Goal: Task Accomplishment & Management: Use online tool/utility

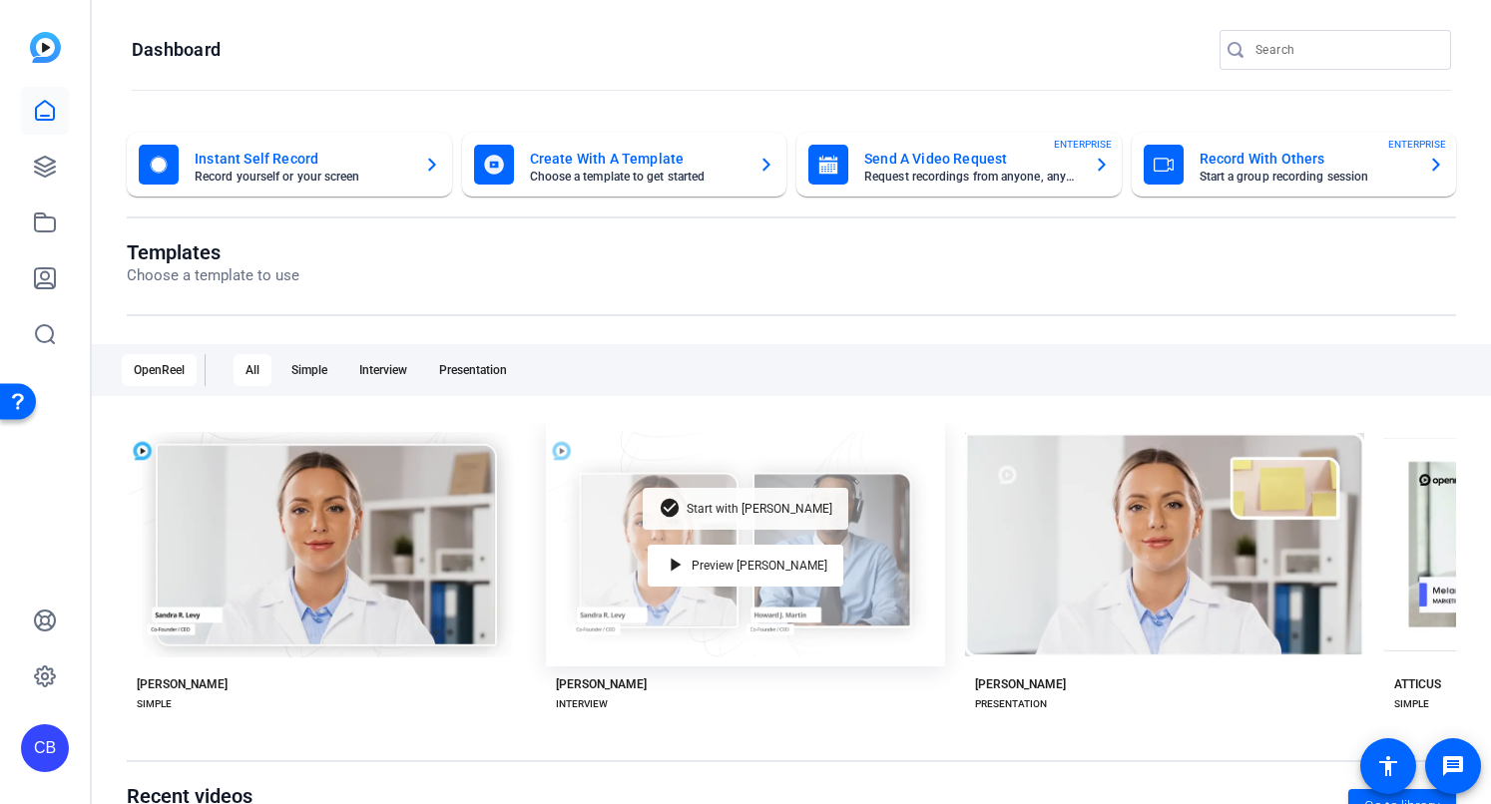
click at [729, 505] on span "Start with [PERSON_NAME]" at bounding box center [760, 509] width 146 height 12
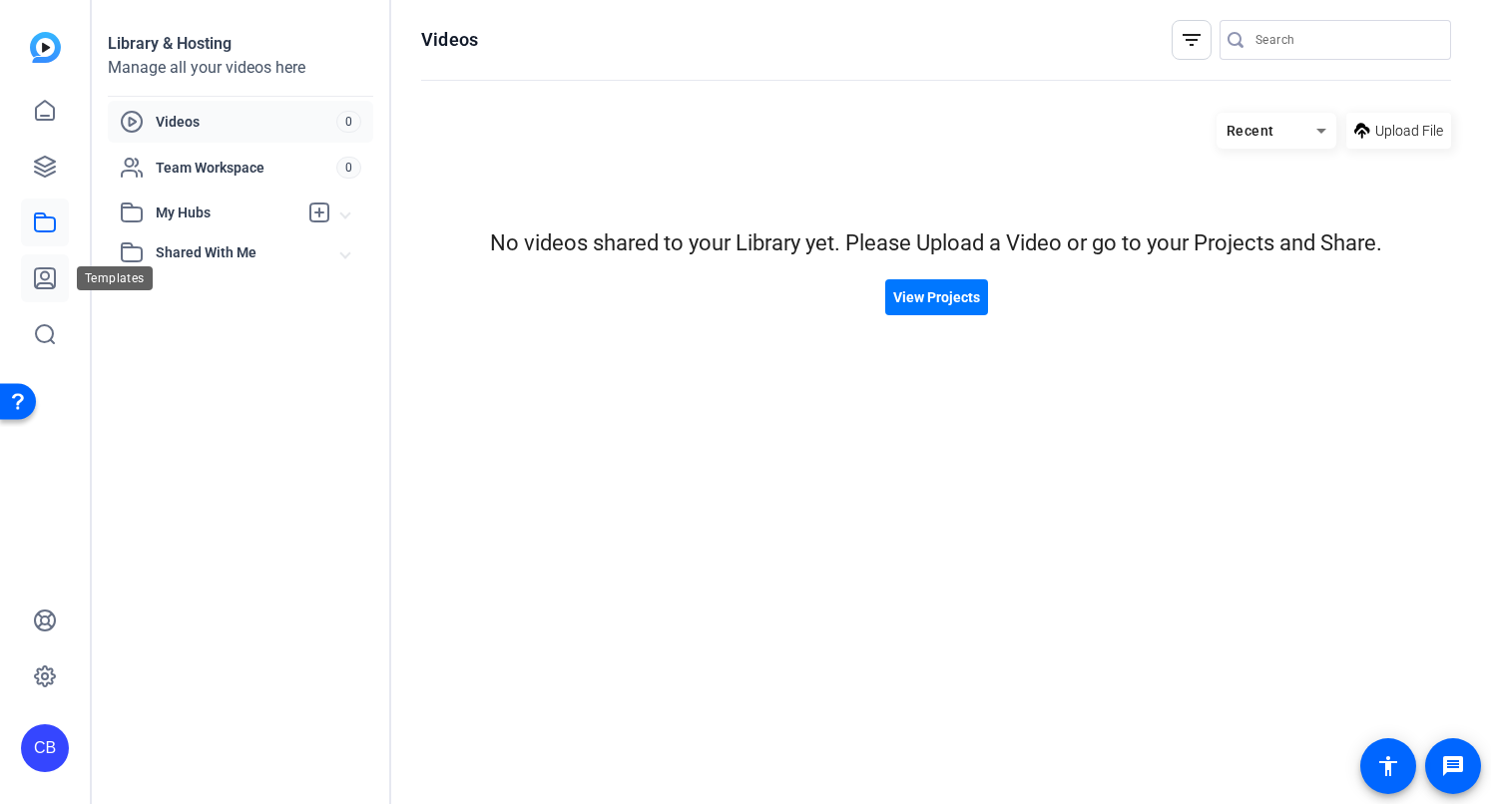
click at [37, 277] on icon at bounding box center [45, 278] width 24 height 24
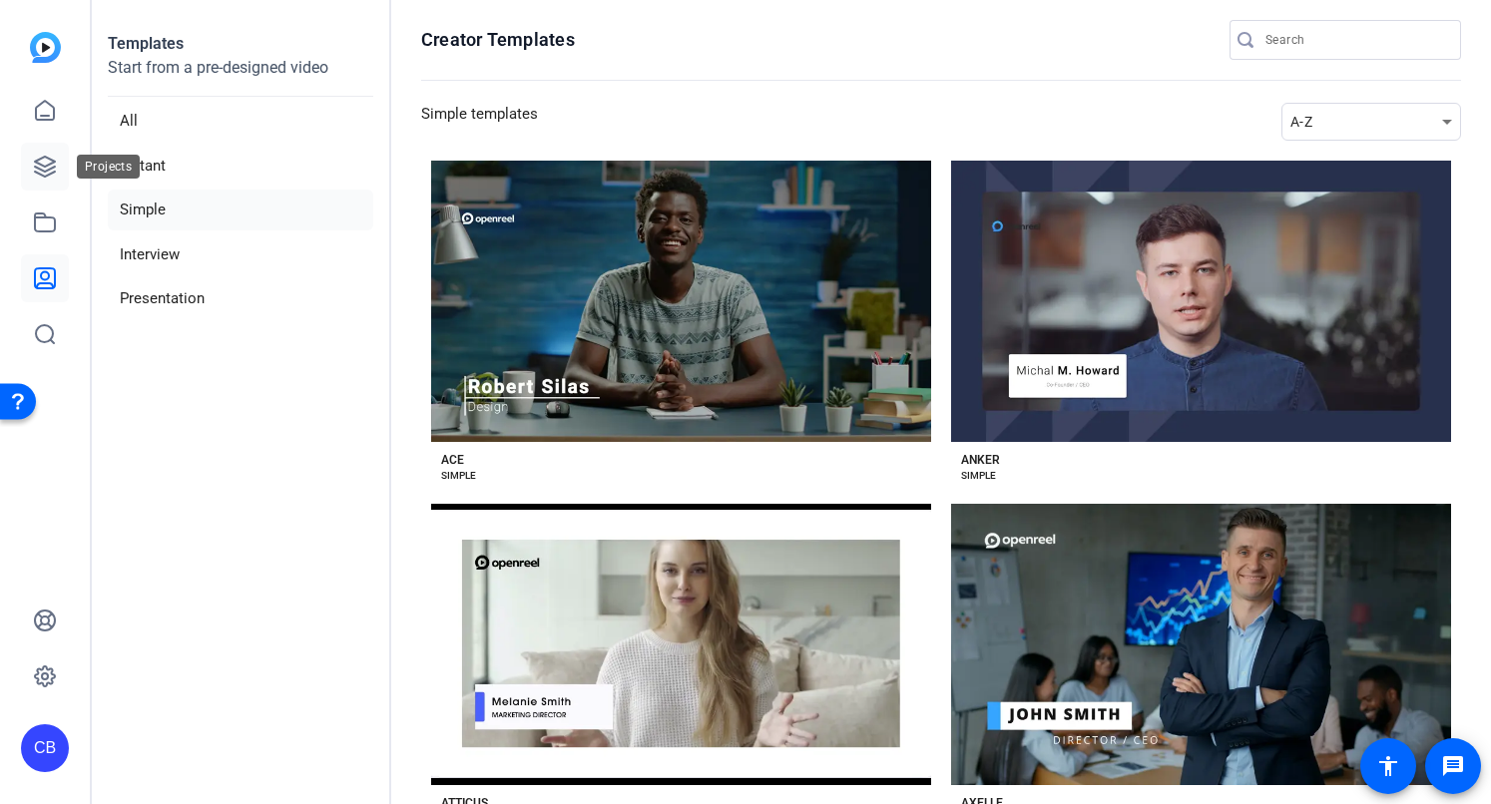
click at [52, 176] on icon at bounding box center [45, 167] width 24 height 24
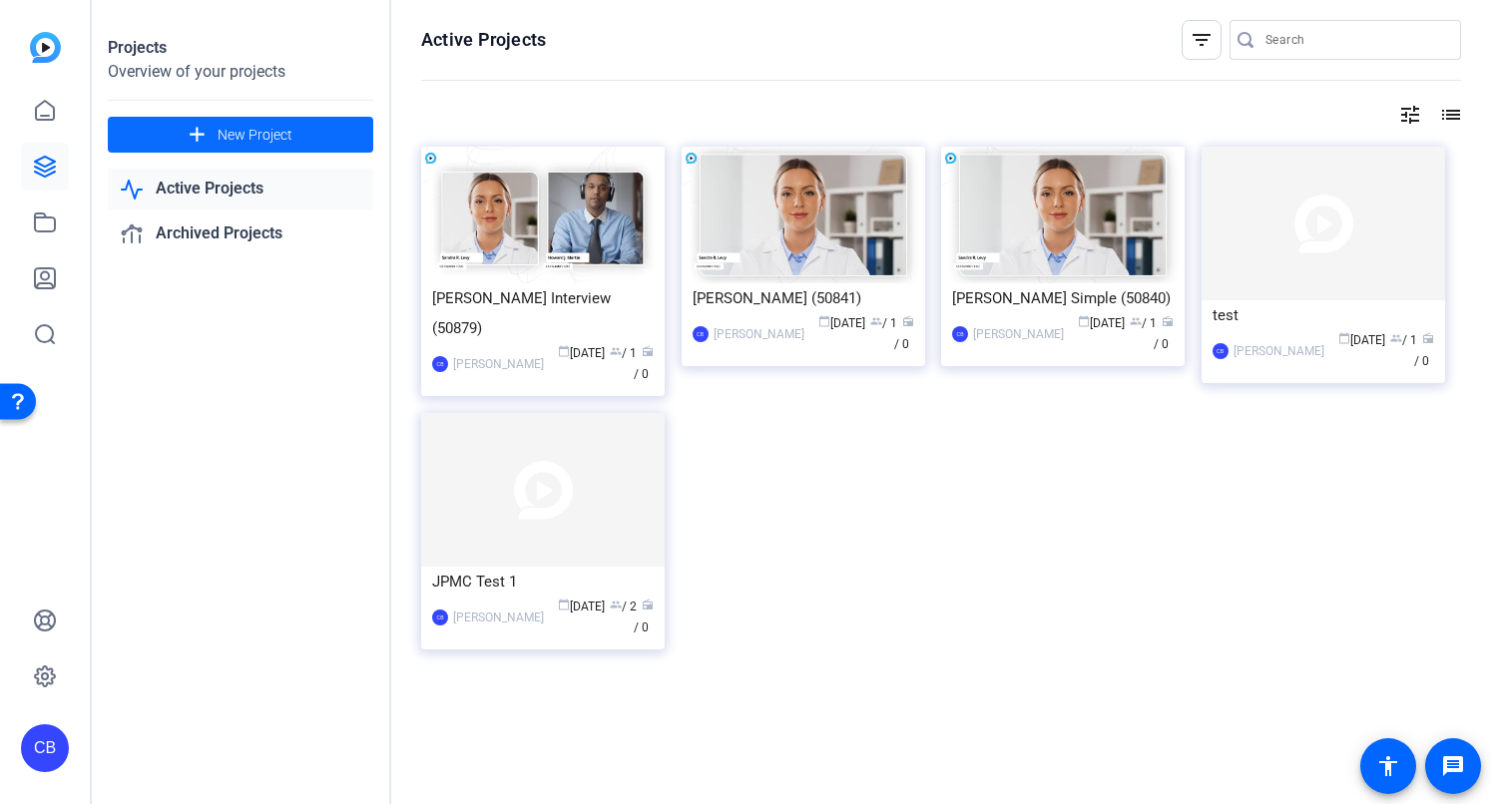
click at [237, 131] on span "New Project" at bounding box center [255, 135] width 75 height 21
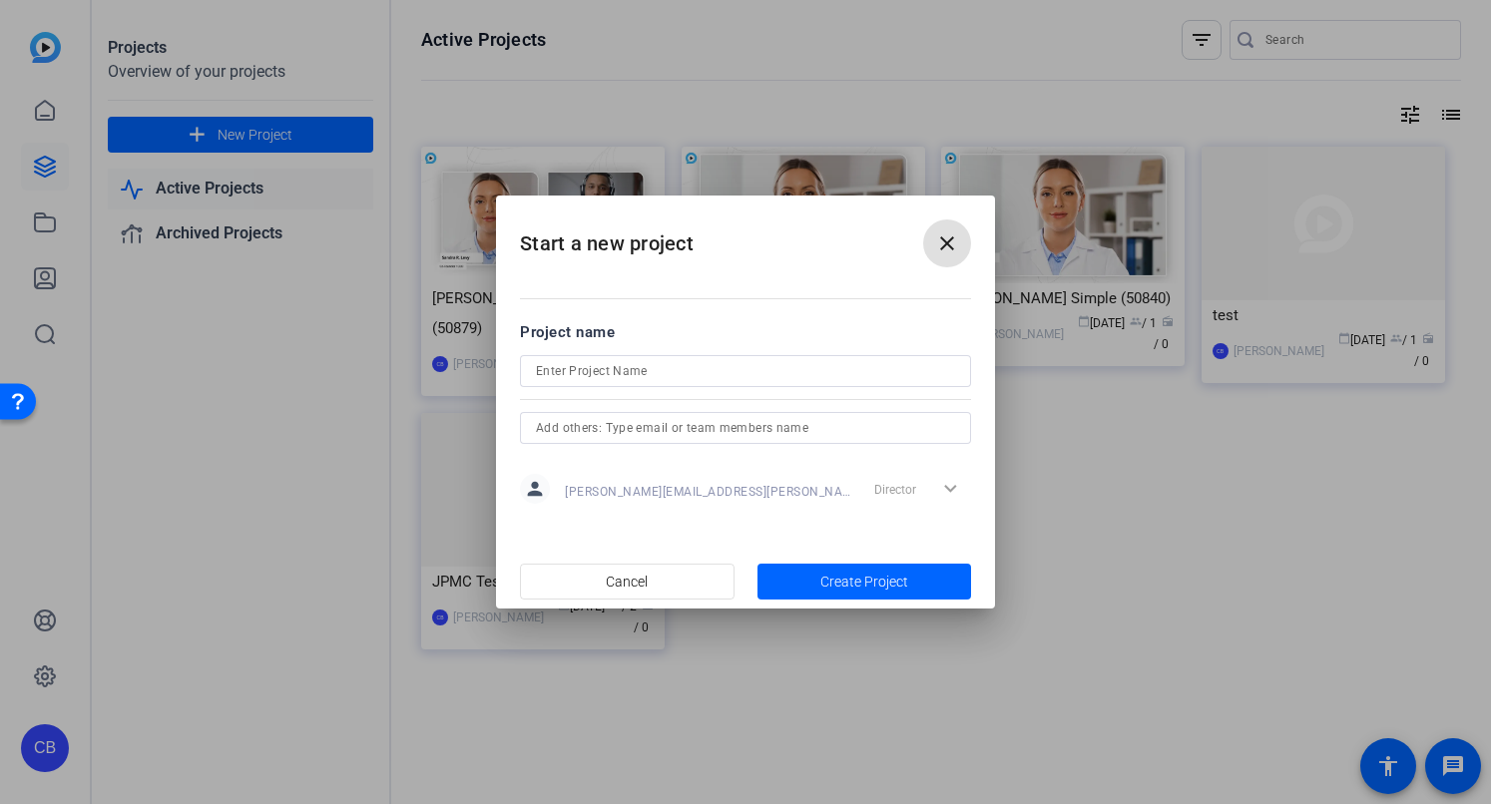
click at [0, 0] on span at bounding box center [0, 0] width 0 height 0
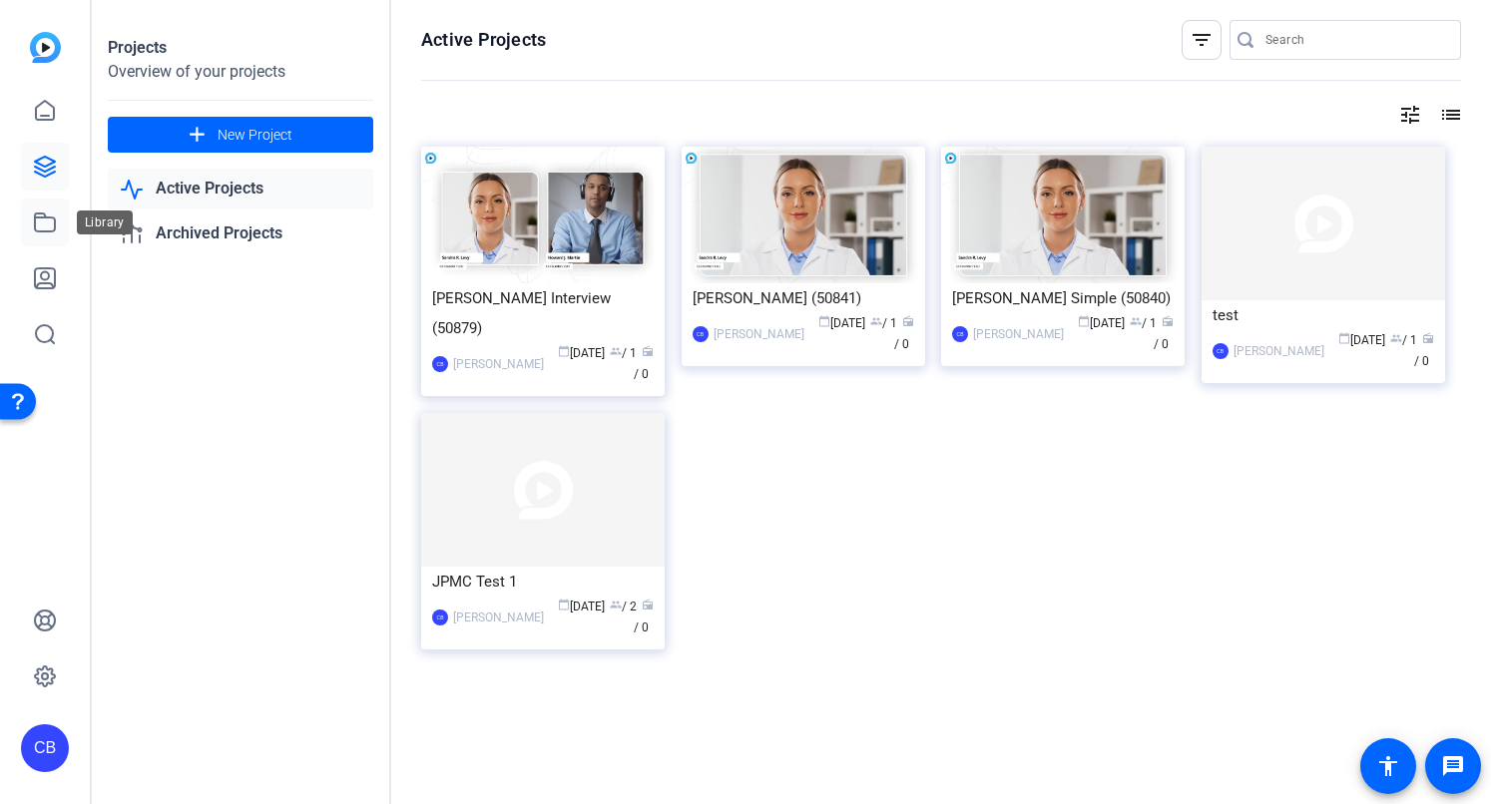
click at [47, 218] on icon at bounding box center [45, 223] width 20 height 18
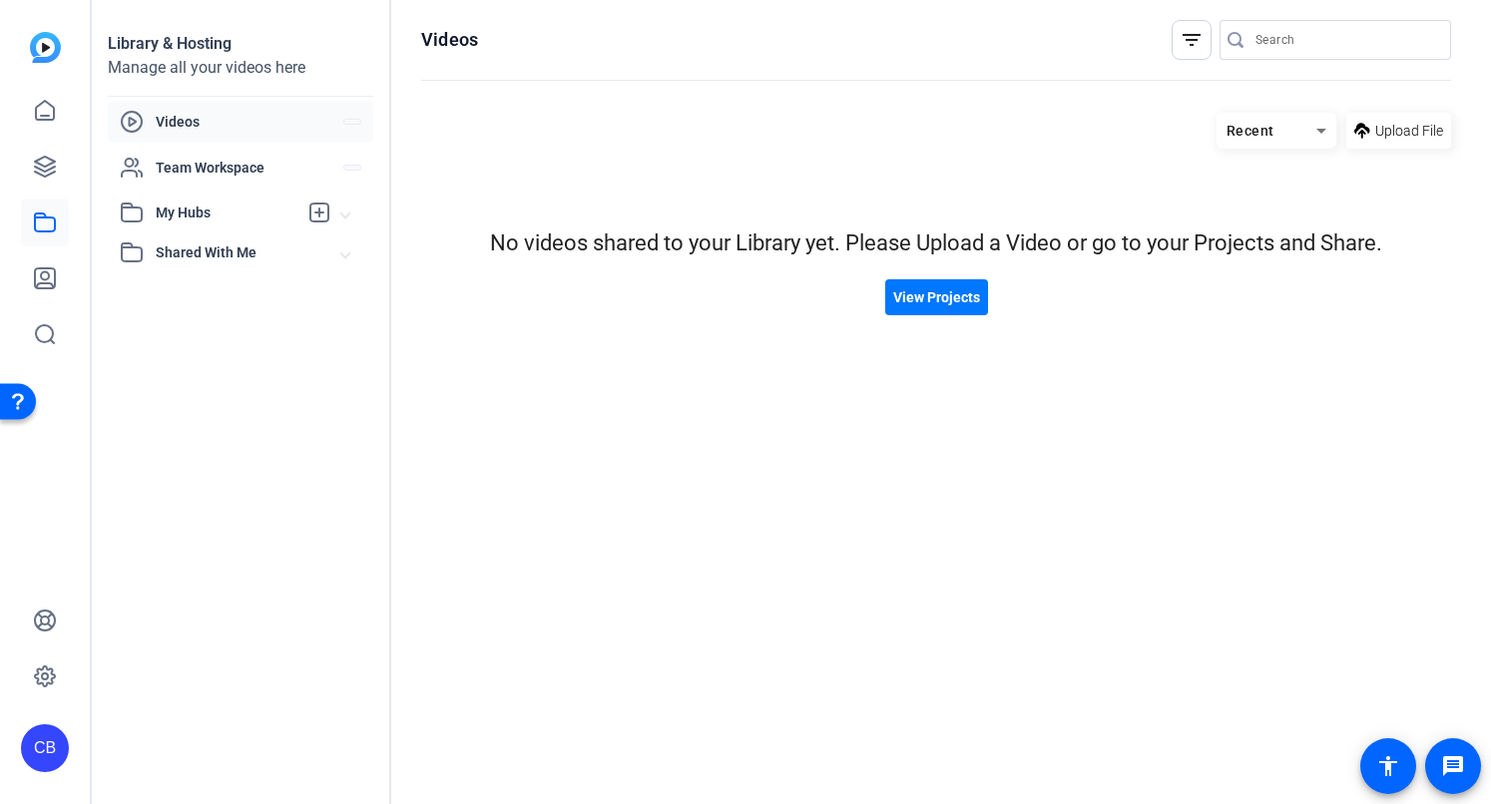
click at [188, 122] on span "Videos" at bounding box center [250, 122] width 188 height 20
click at [1395, 135] on span "Upload File" at bounding box center [1409, 131] width 68 height 21
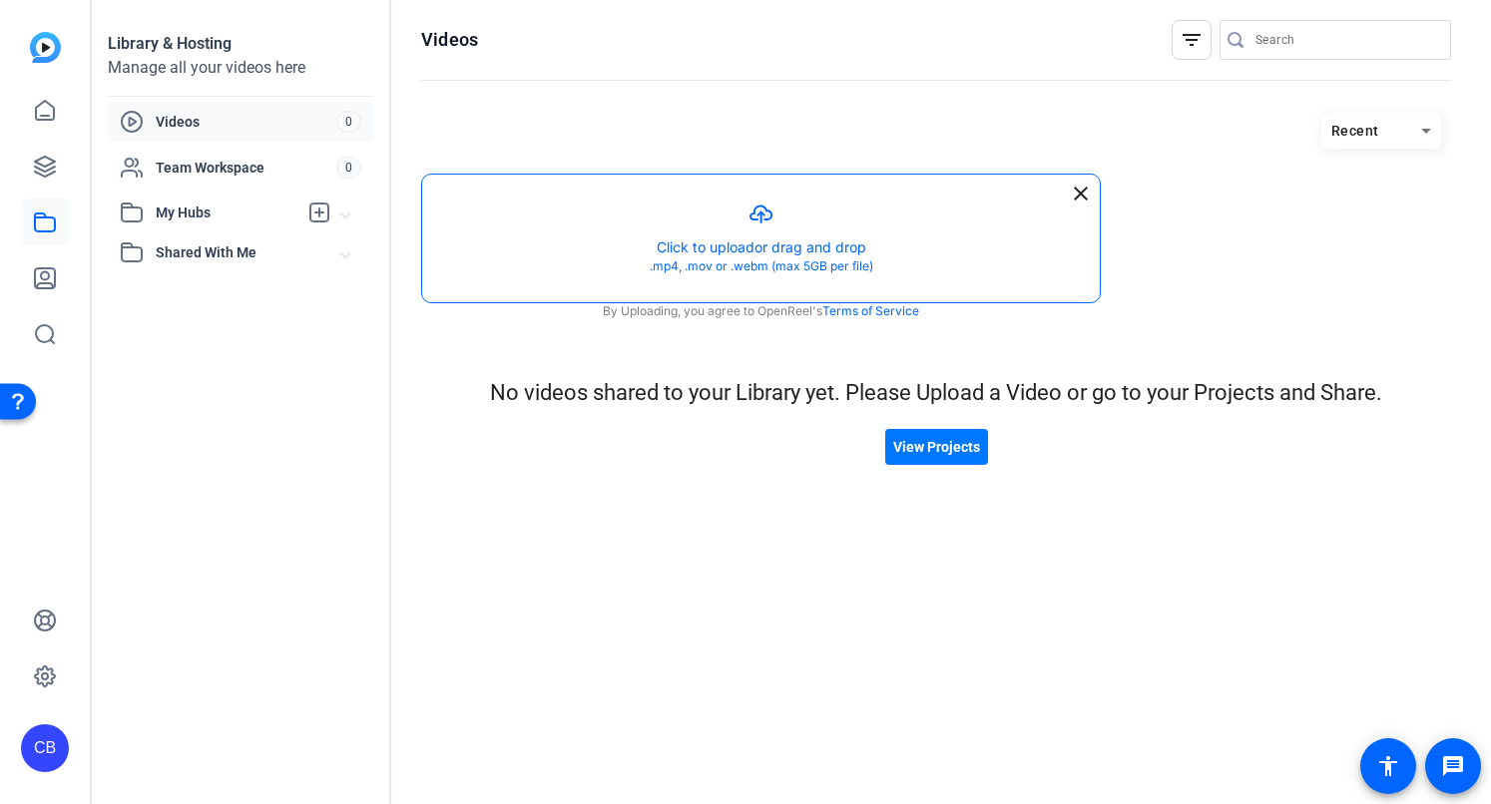
click at [790, 231] on button "button" at bounding box center [761, 239] width 678 height 128
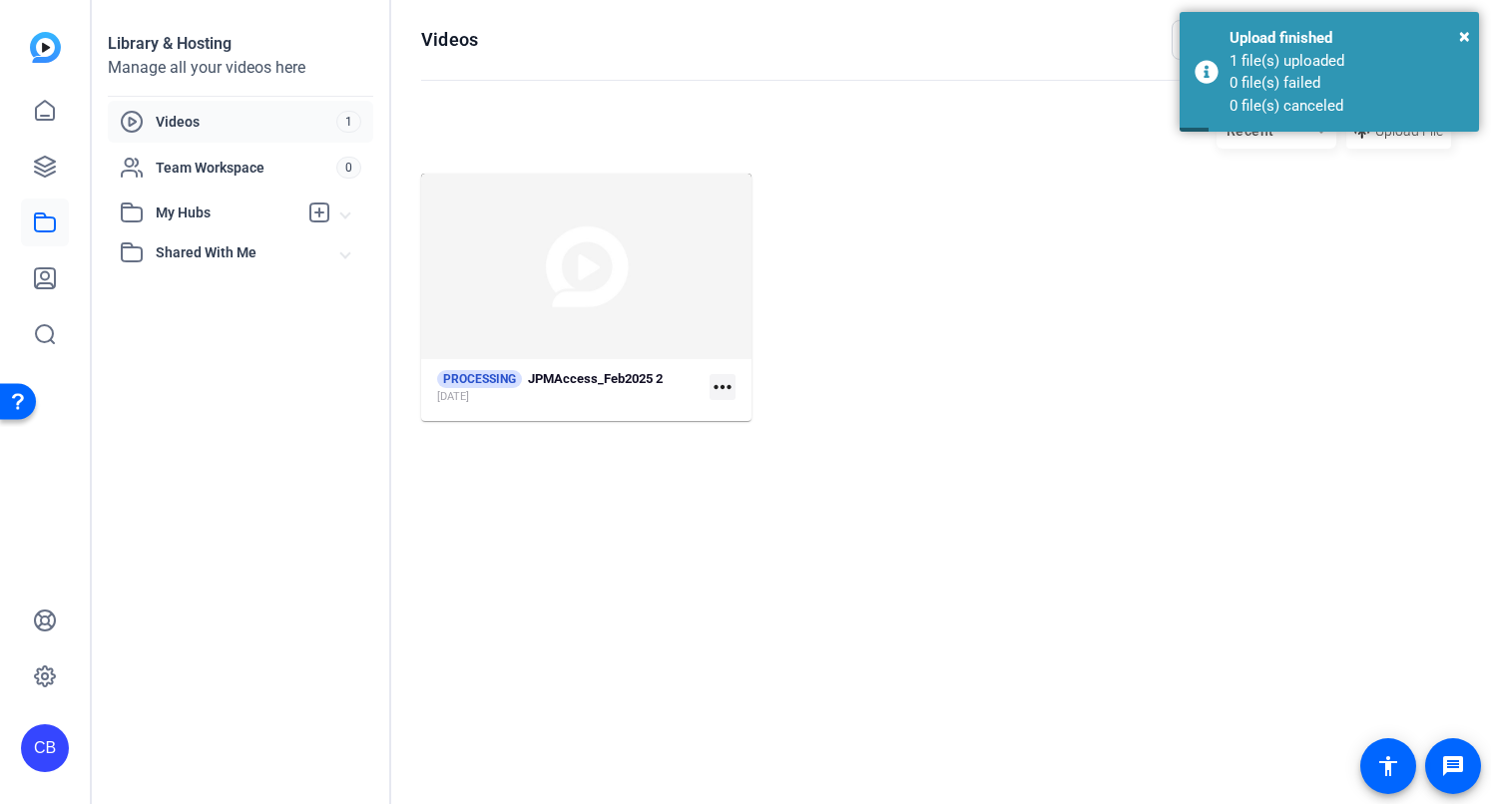
click at [721, 384] on mat-icon "more_horiz" at bounding box center [722, 387] width 26 height 26
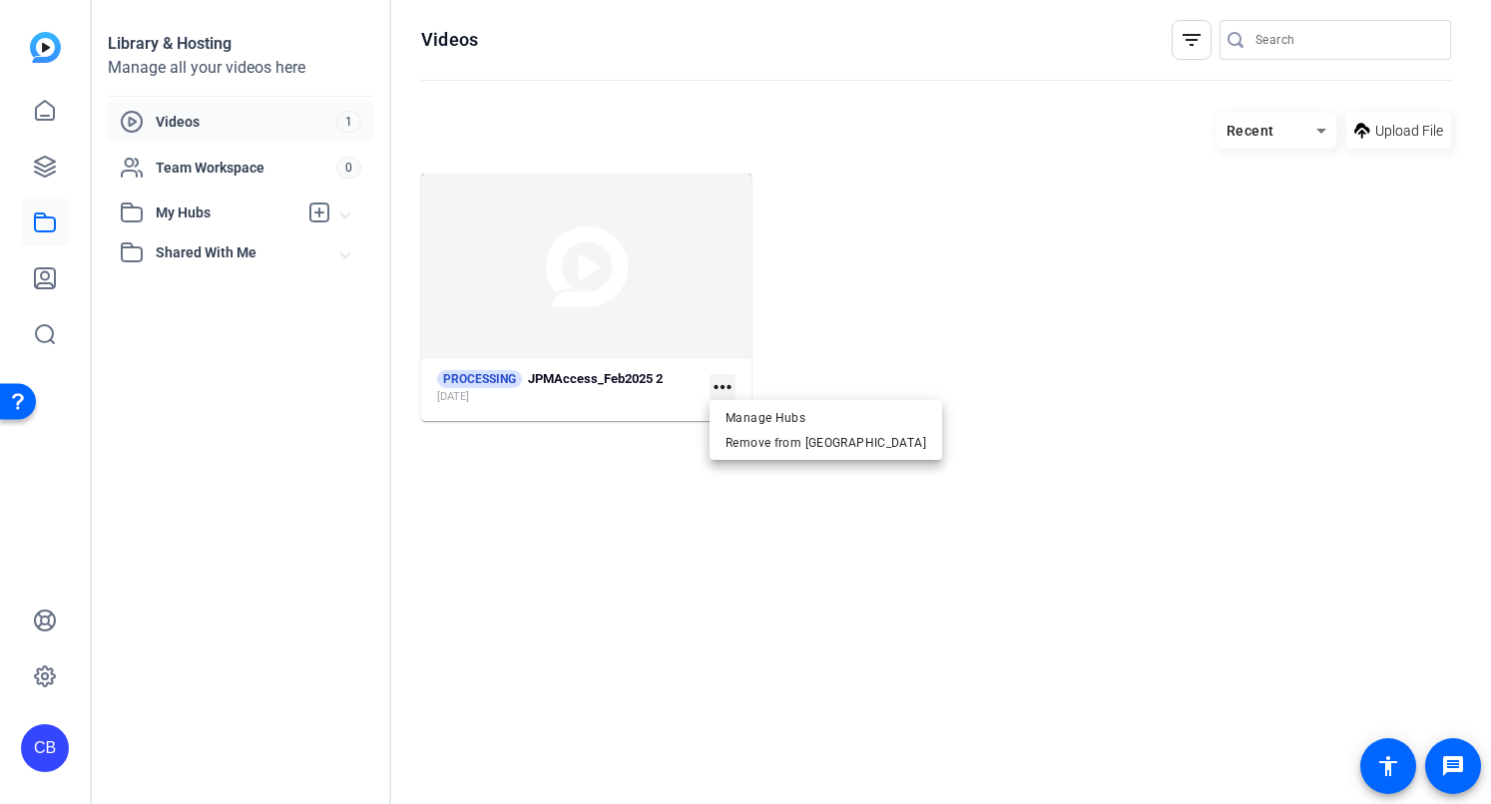
click at [979, 311] on div at bounding box center [745, 402] width 1491 height 804
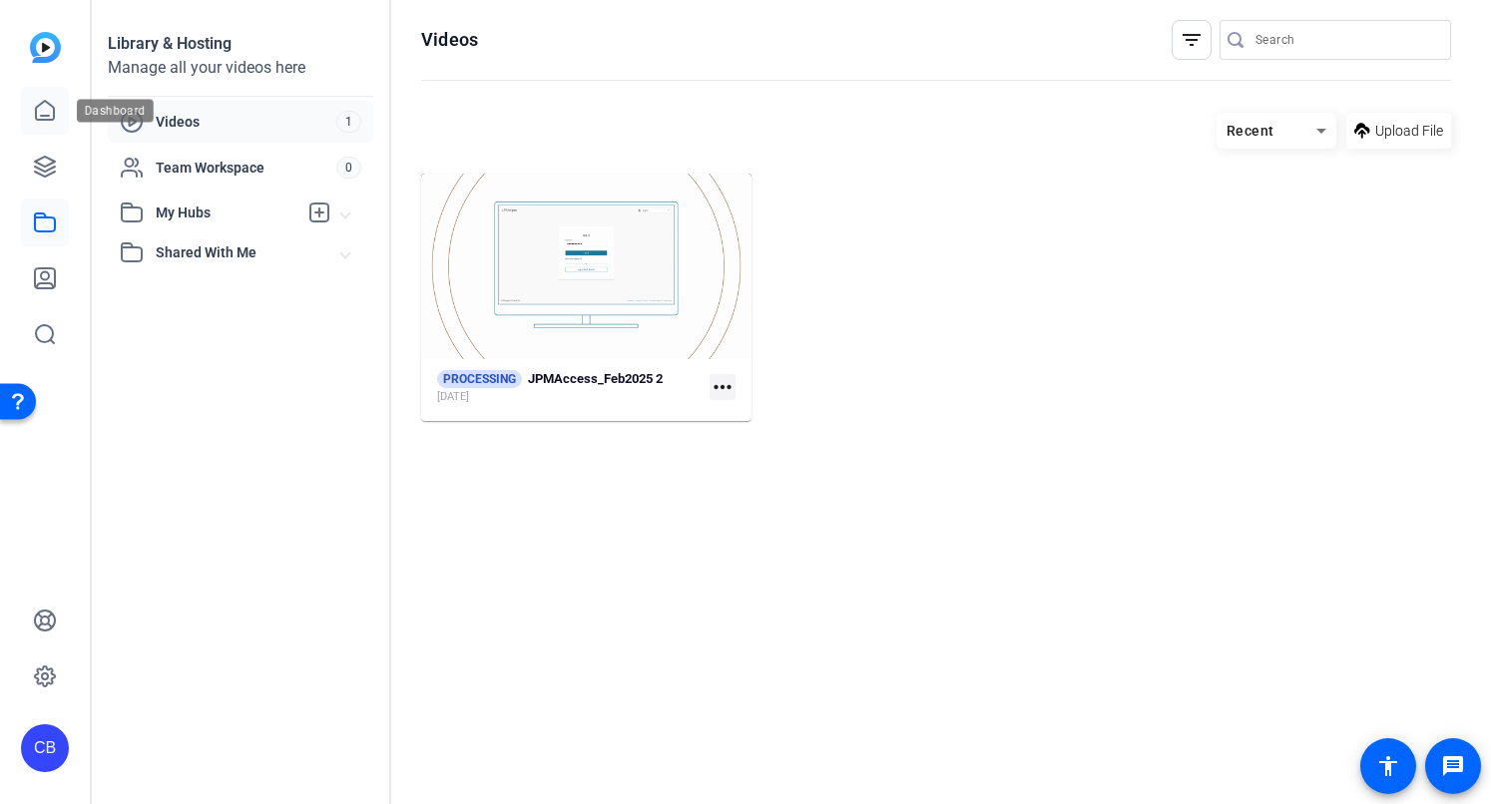
click at [47, 115] on icon at bounding box center [45, 110] width 18 height 19
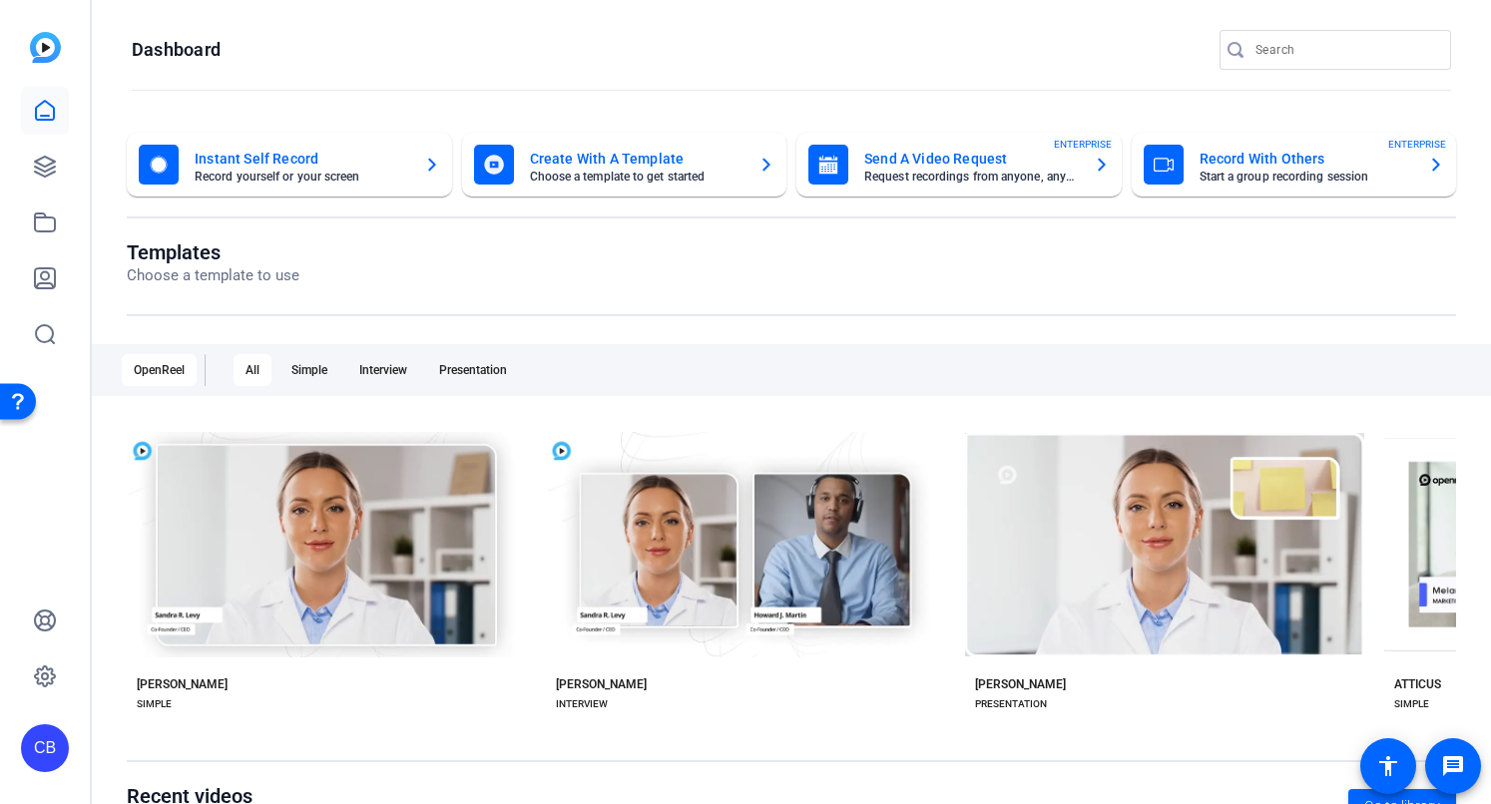
click at [1241, 163] on mat-card-title "Record With Others" at bounding box center [1306, 159] width 214 height 24
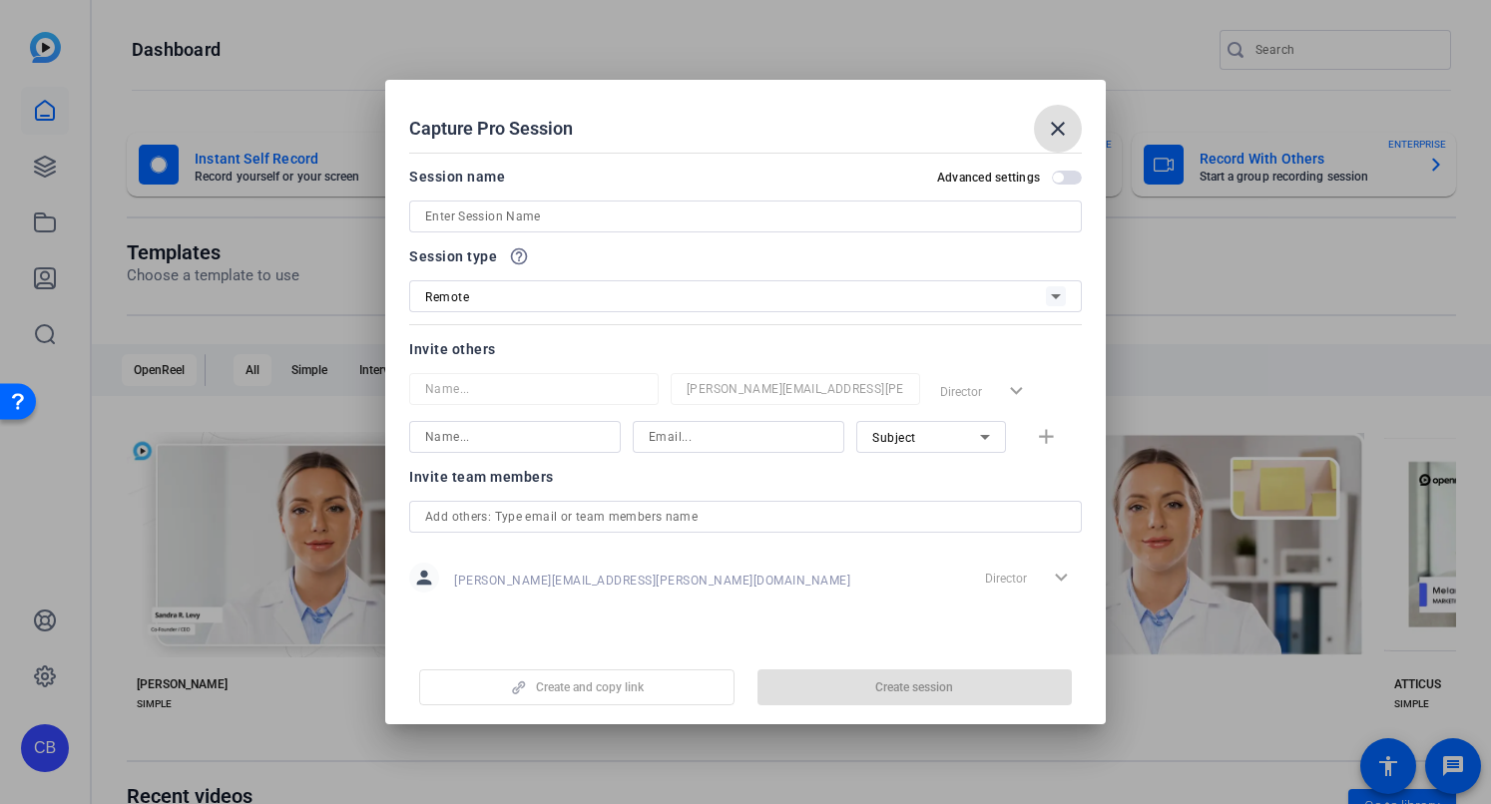
click at [883, 680] on div "Create and copy link Create session" at bounding box center [745, 680] width 673 height 51
click at [1051, 134] on mat-icon "close" at bounding box center [1058, 129] width 24 height 24
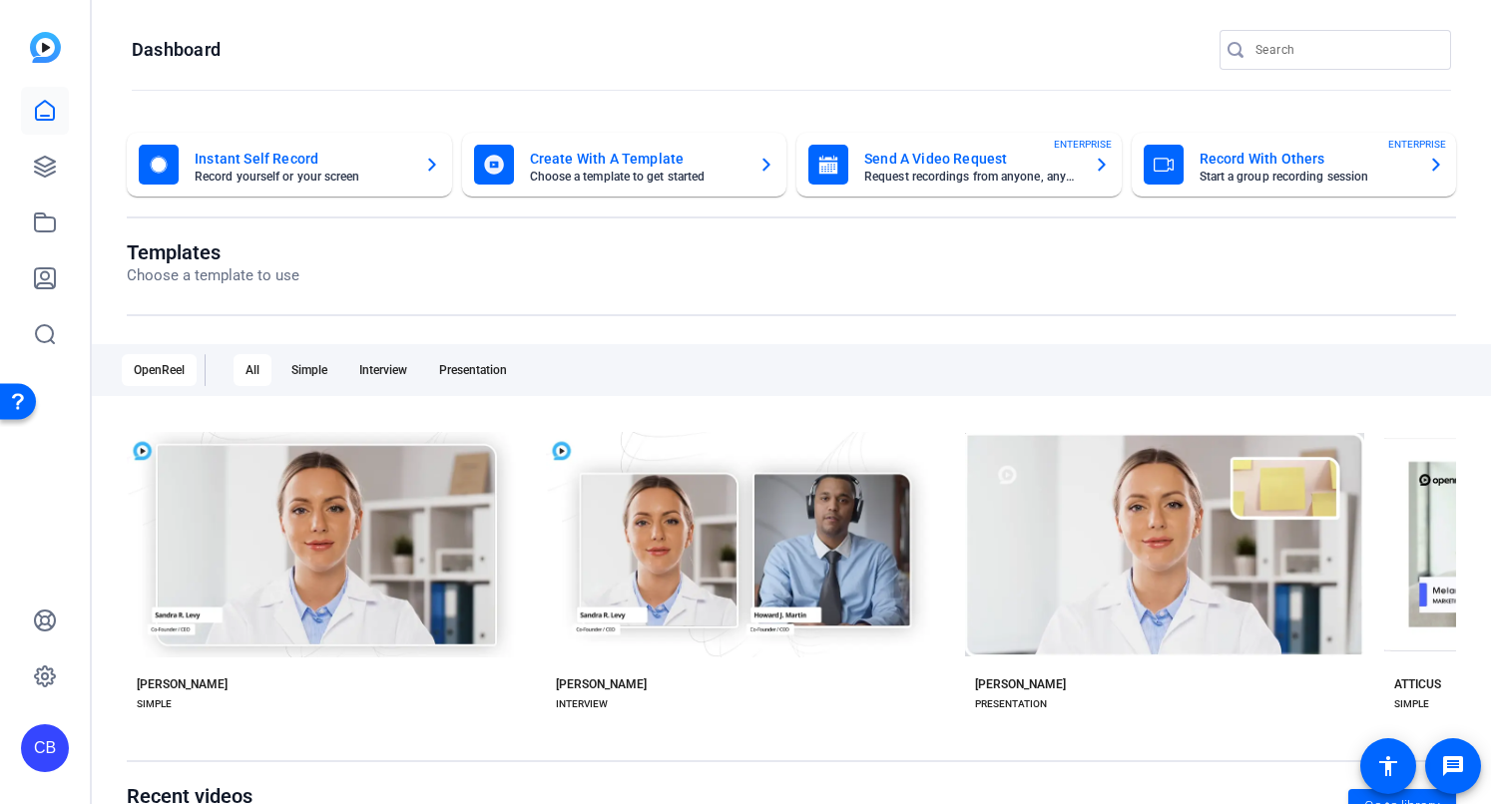
click at [614, 170] on mat-card-title "Create With A Template" at bounding box center [637, 159] width 214 height 24
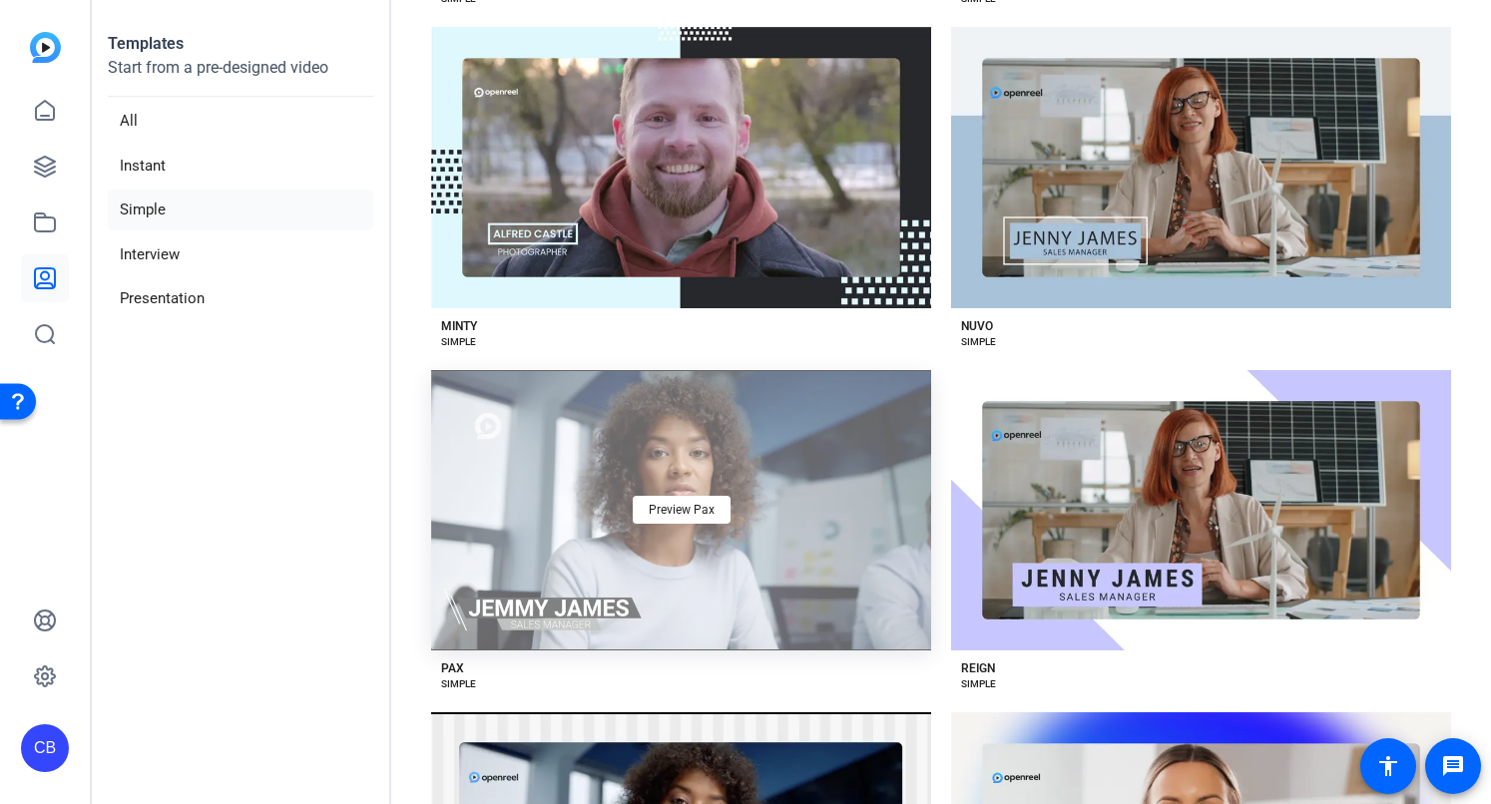
scroll to position [1937, 0]
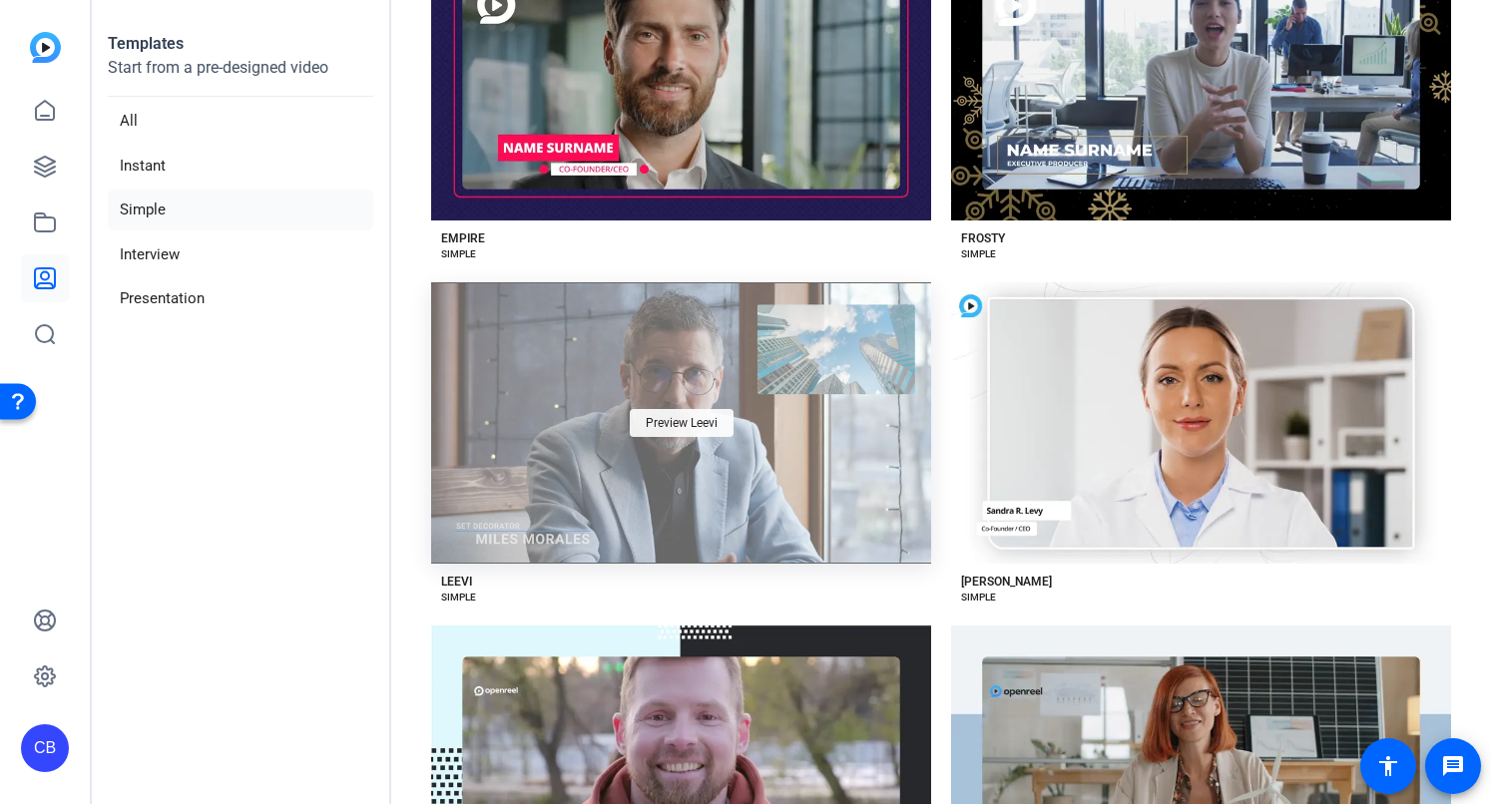
click at [711, 417] on span "Preview Leevi" at bounding box center [682, 423] width 72 height 12
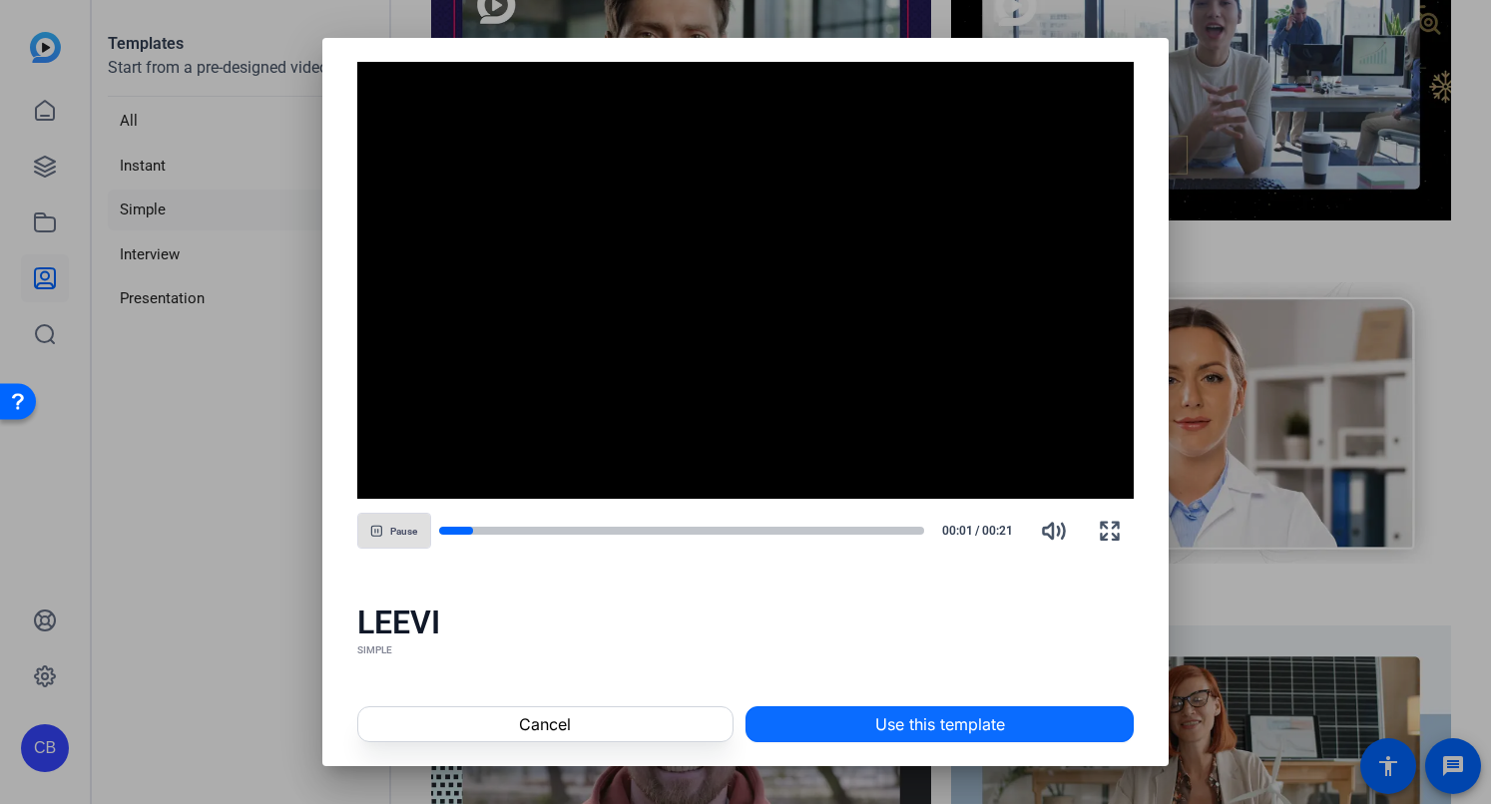
click at [892, 723] on span "Use this template" at bounding box center [940, 724] width 130 height 24
